Goal: Task Accomplishment & Management: Use online tool/utility

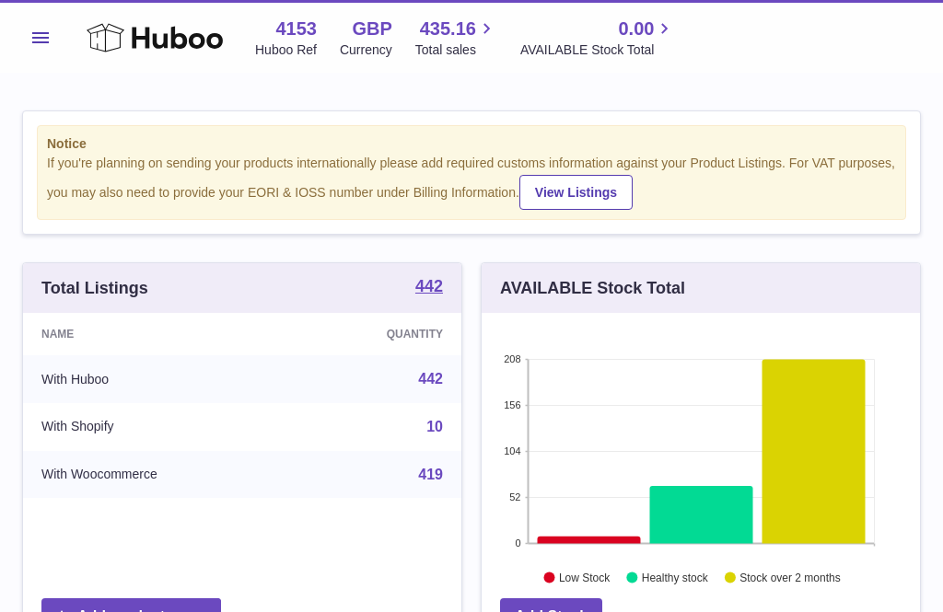
scroll to position [287, 438]
click at [440, 45] on span "Total sales" at bounding box center [456, 49] width 82 height 17
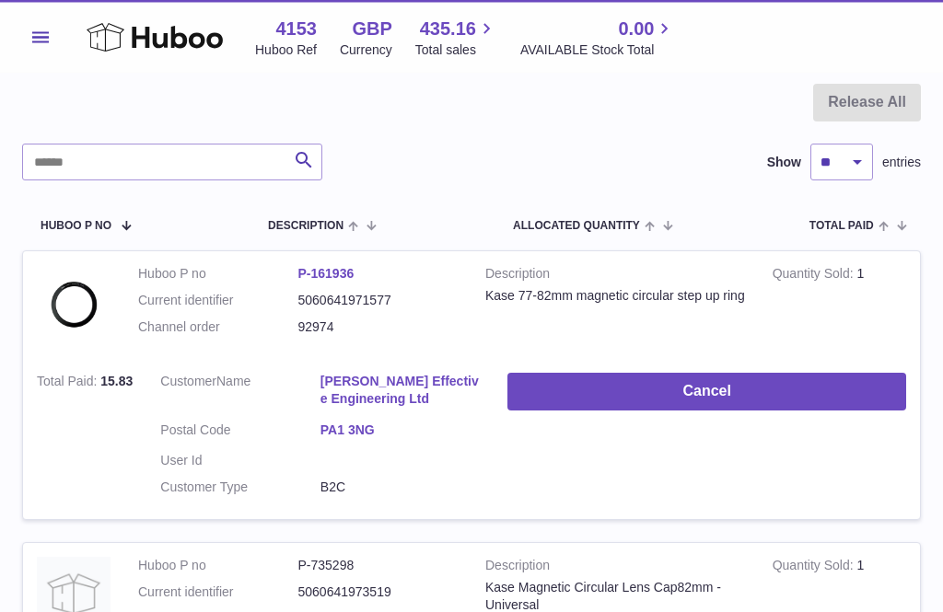
scroll to position [146, 0]
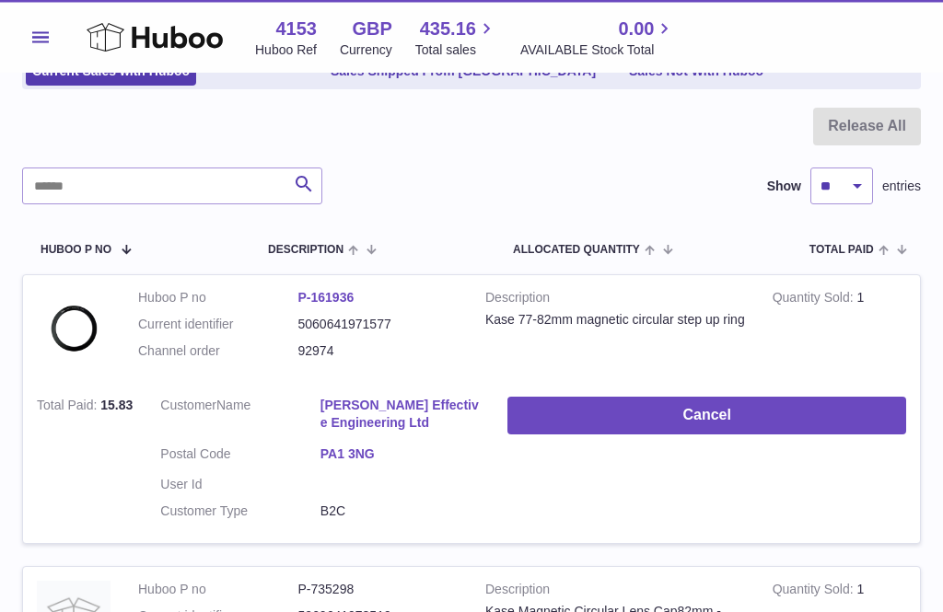
click at [49, 39] on button "Menu" at bounding box center [40, 37] width 37 height 37
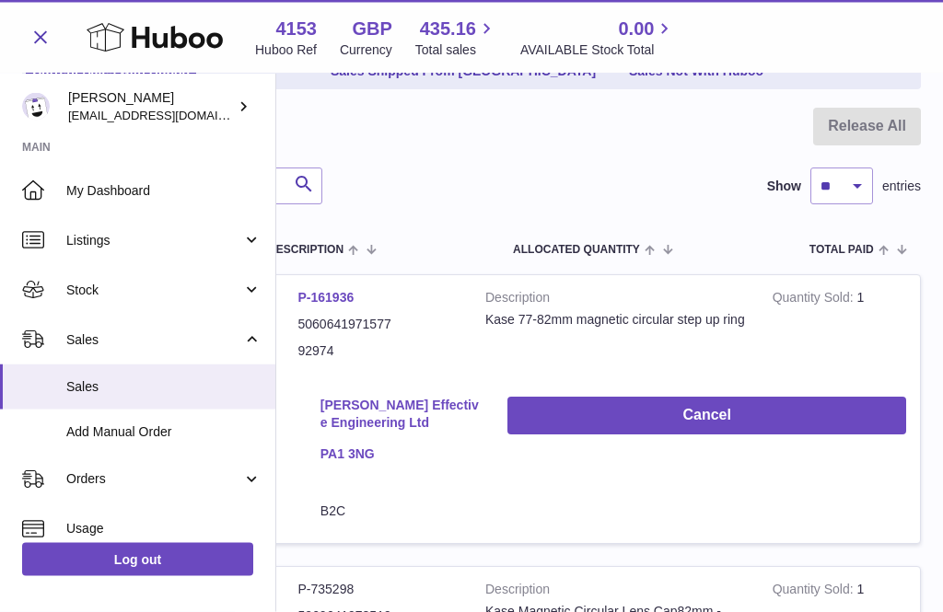
scroll to position [147, 0]
click at [131, 439] on link "Add Manual Order" at bounding box center [137, 432] width 275 height 45
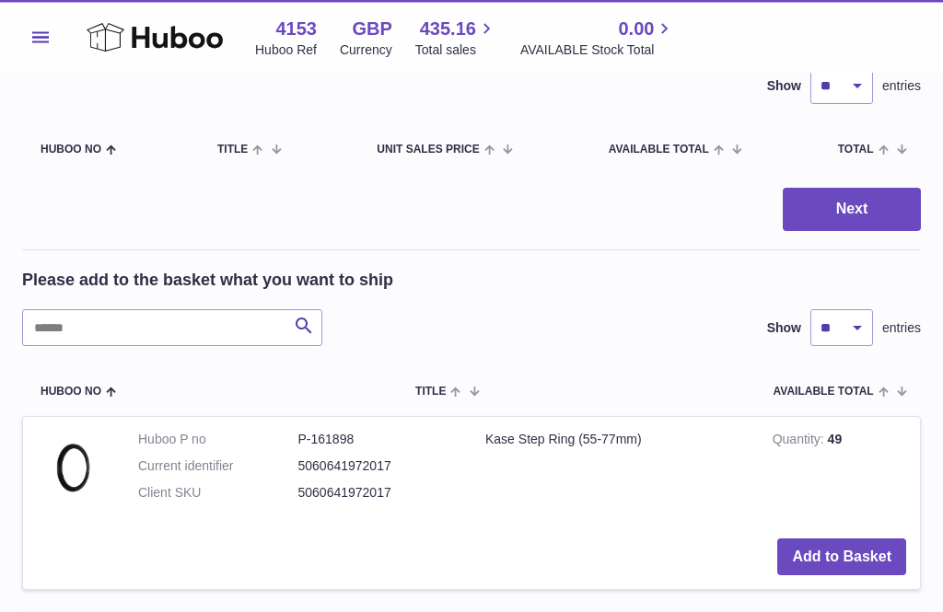
scroll to position [154, 0]
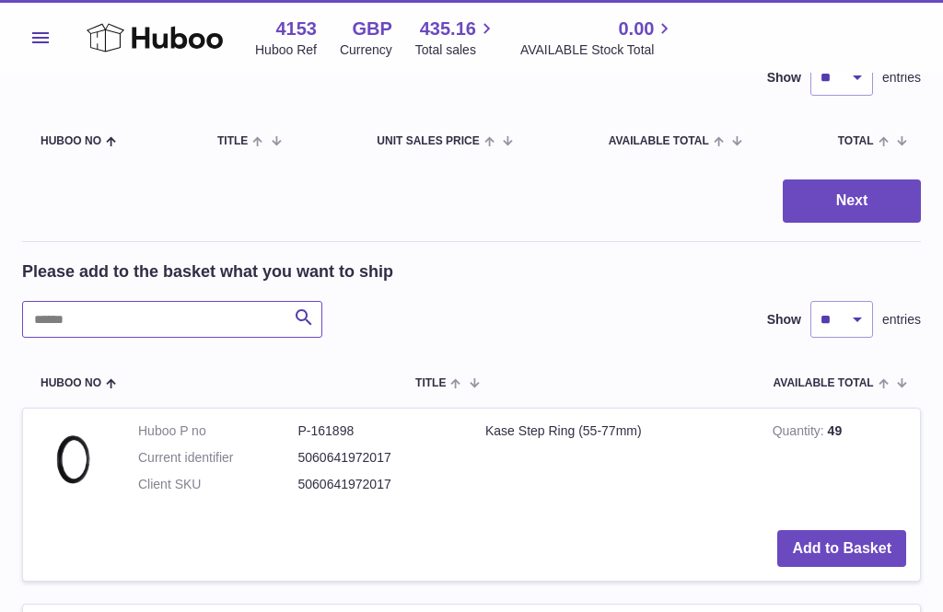
click at [79, 325] on input "text" at bounding box center [172, 319] width 300 height 37
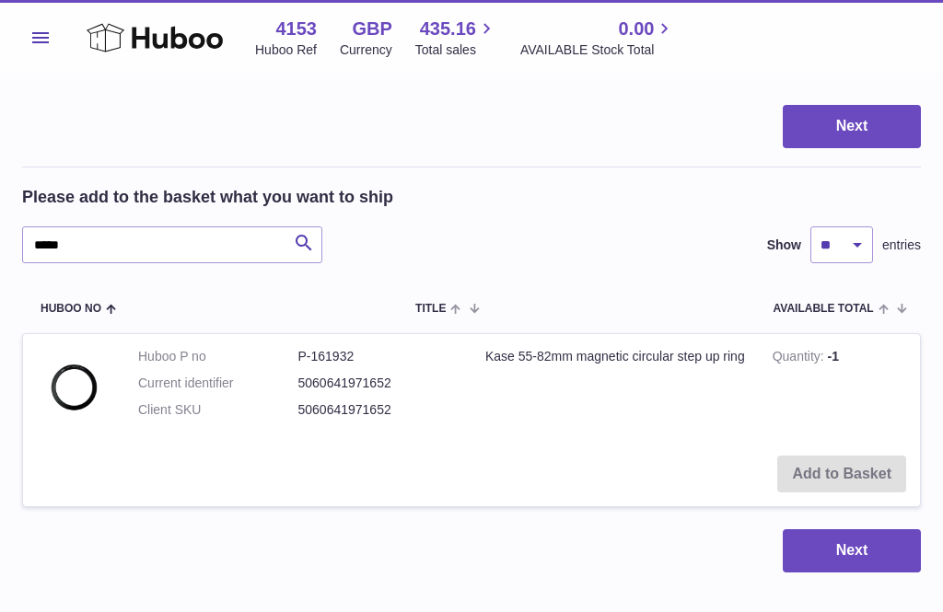
scroll to position [226, 0]
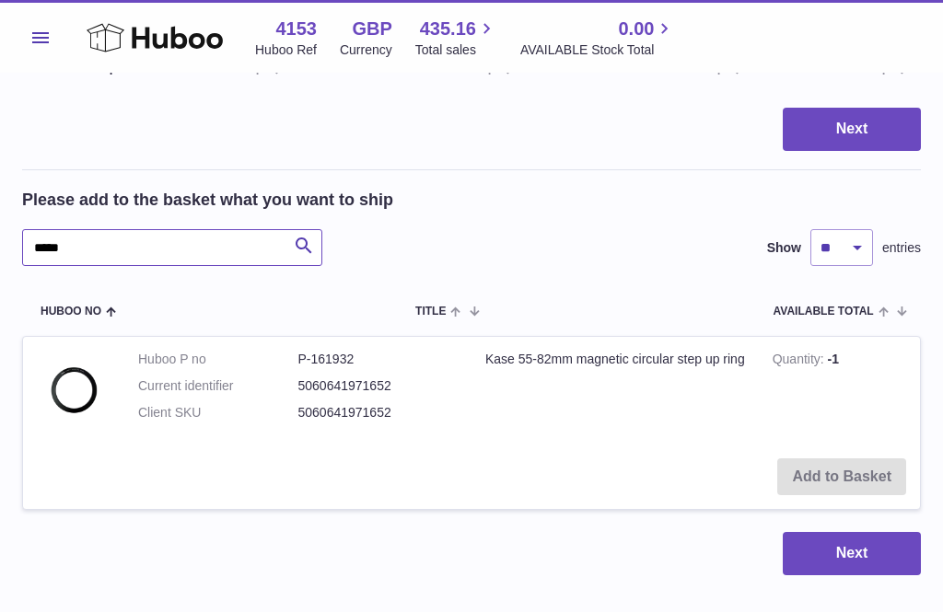
type input "*****"
click at [448, 30] on span "435.16" at bounding box center [448, 29] width 56 height 25
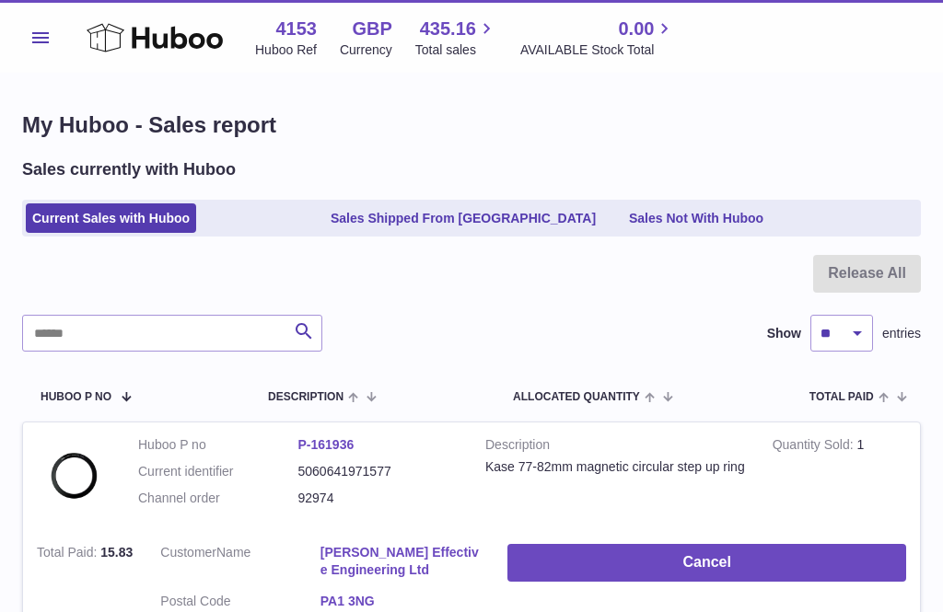
click at [706, 217] on link "Sales Not With Huboo" at bounding box center [696, 219] width 147 height 30
